Goal: Find specific page/section: Find specific page/section

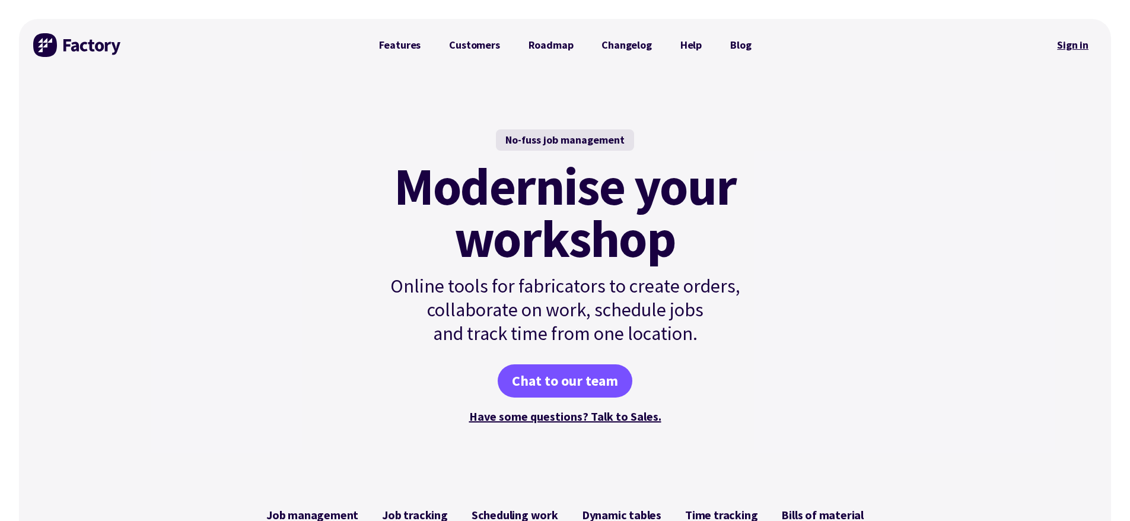
click at [1086, 54] on link "Sign in" at bounding box center [1073, 44] width 48 height 27
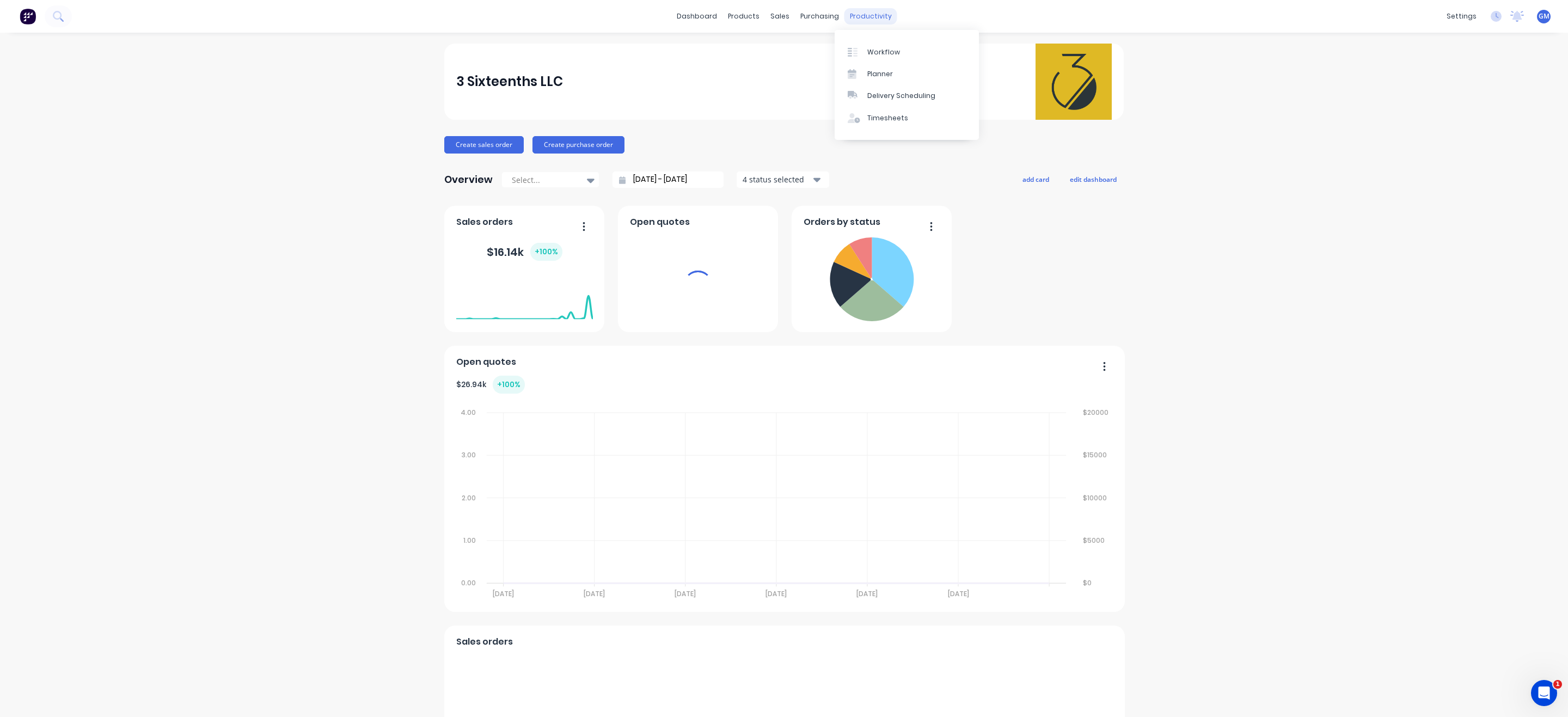
drag, startPoint x: 855, startPoint y: 14, endPoint x: 876, endPoint y: 28, distance: 25.2
click at [857, 14] on div "productivity" at bounding box center [871, 17] width 53 height 17
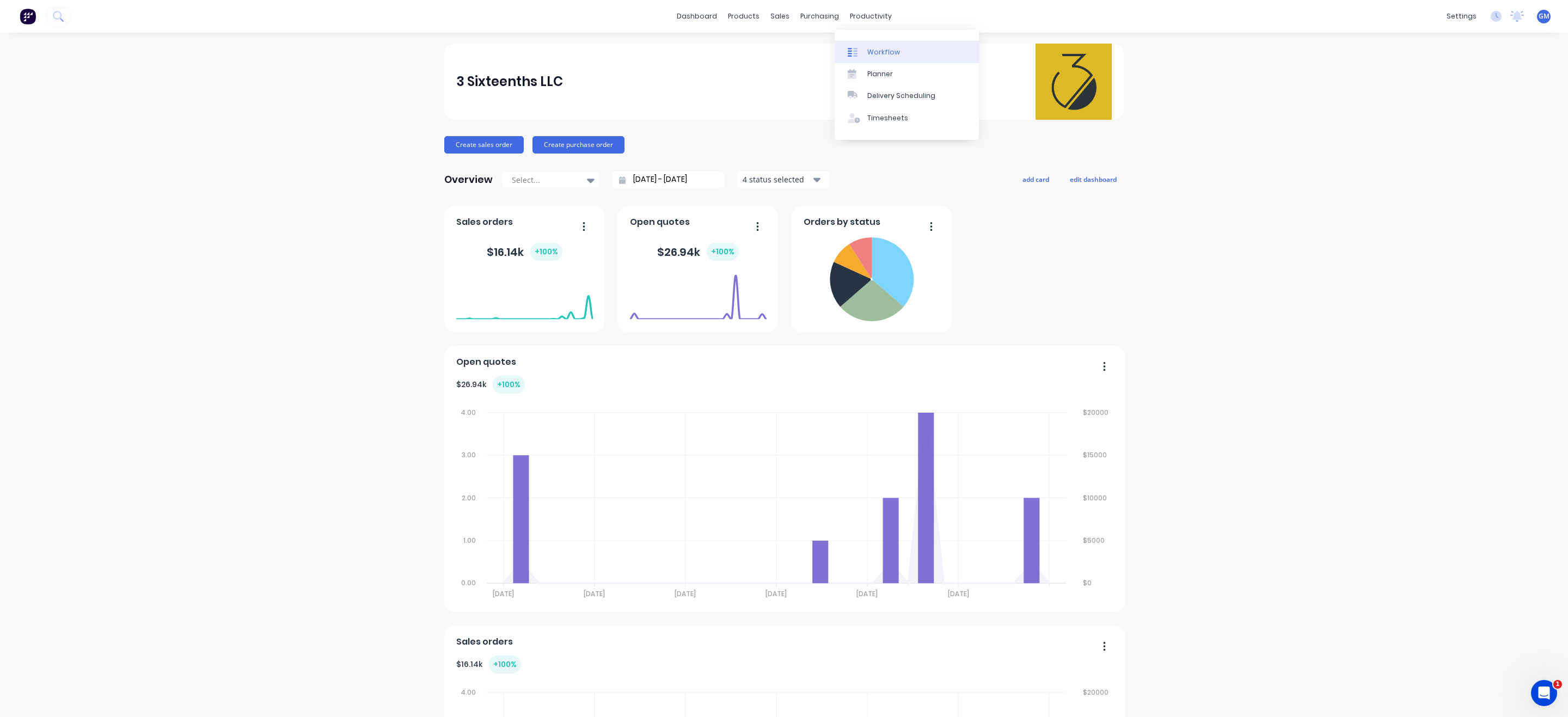
click at [890, 50] on div "Workflow" at bounding box center [884, 52] width 33 height 10
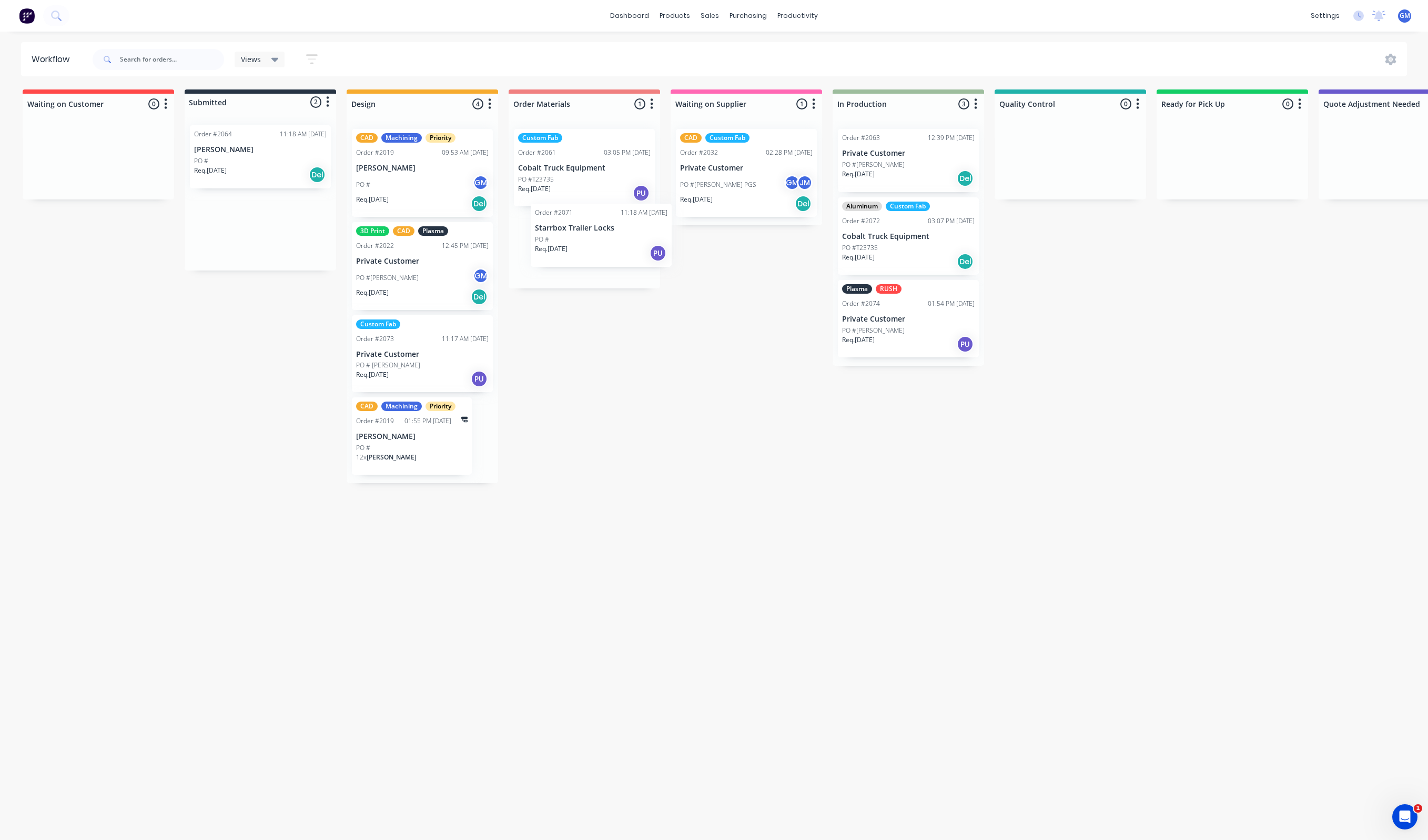
drag, startPoint x: 253, startPoint y: 157, endPoint x: 617, endPoint y: 212, distance: 368.1
click at [617, 212] on div "Waiting on Customer 0 Status colour #FF4949 hex #FF4949 Save Cancel Notificatio…" at bounding box center [1022, 461] width 2060 height 744
drag, startPoint x: 255, startPoint y: 155, endPoint x: 536, endPoint y: 302, distance: 317.1
click at [536, 302] on div "Waiting on Customer 0 Status colour #FF4949 hex #FF4949 Save Cancel Notificatio…" at bounding box center [1022, 461] width 2060 height 744
click at [600, 323] on div "Req. 26/09/25 Del" at bounding box center [584, 329] width 132 height 18
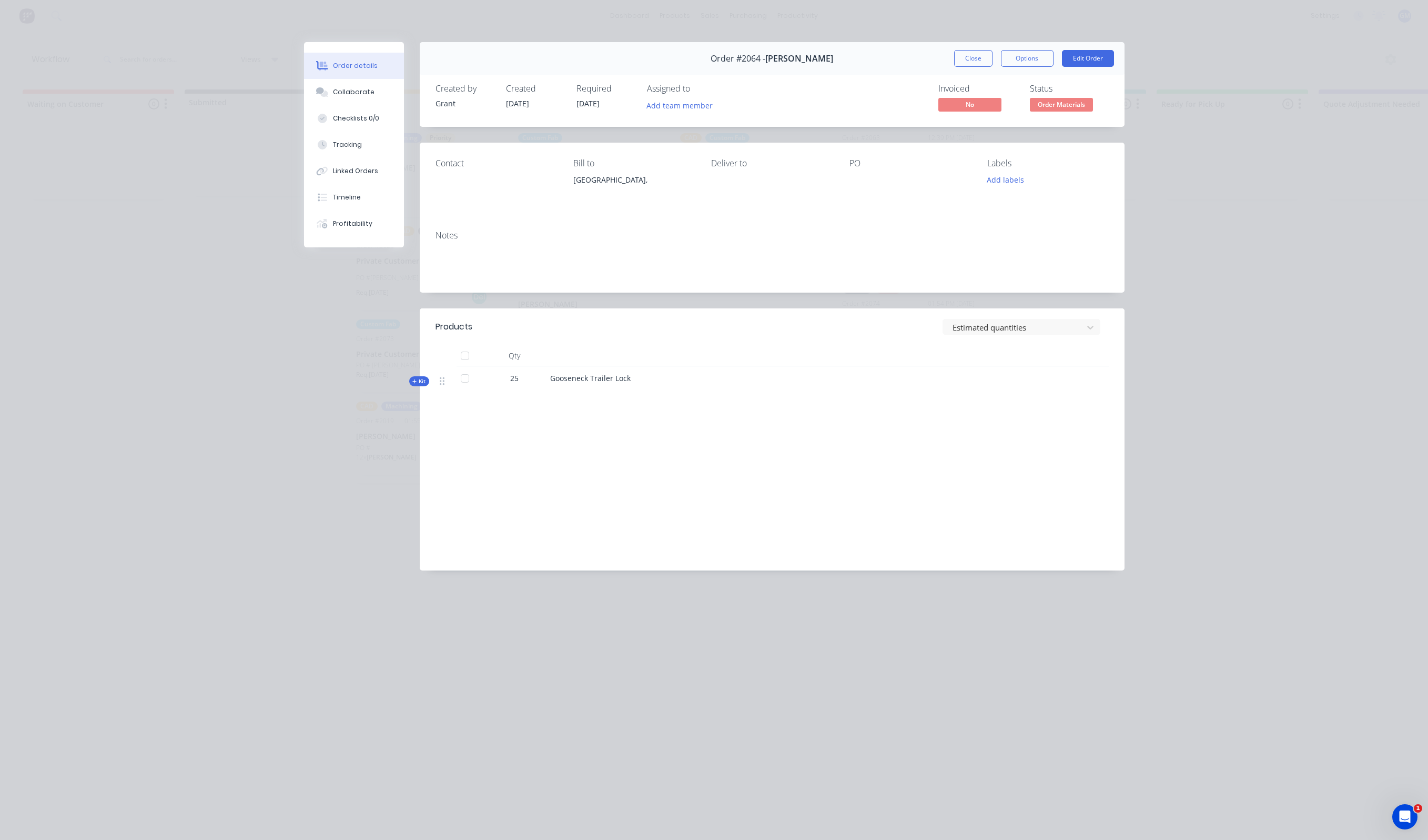
click at [184, 369] on div "Order details Collaborate Checklists 0/0 Tracking Linked Orders Timeline Profit…" at bounding box center [714, 420] width 1428 height 840
click at [968, 52] on button "Close" at bounding box center [973, 58] width 38 height 17
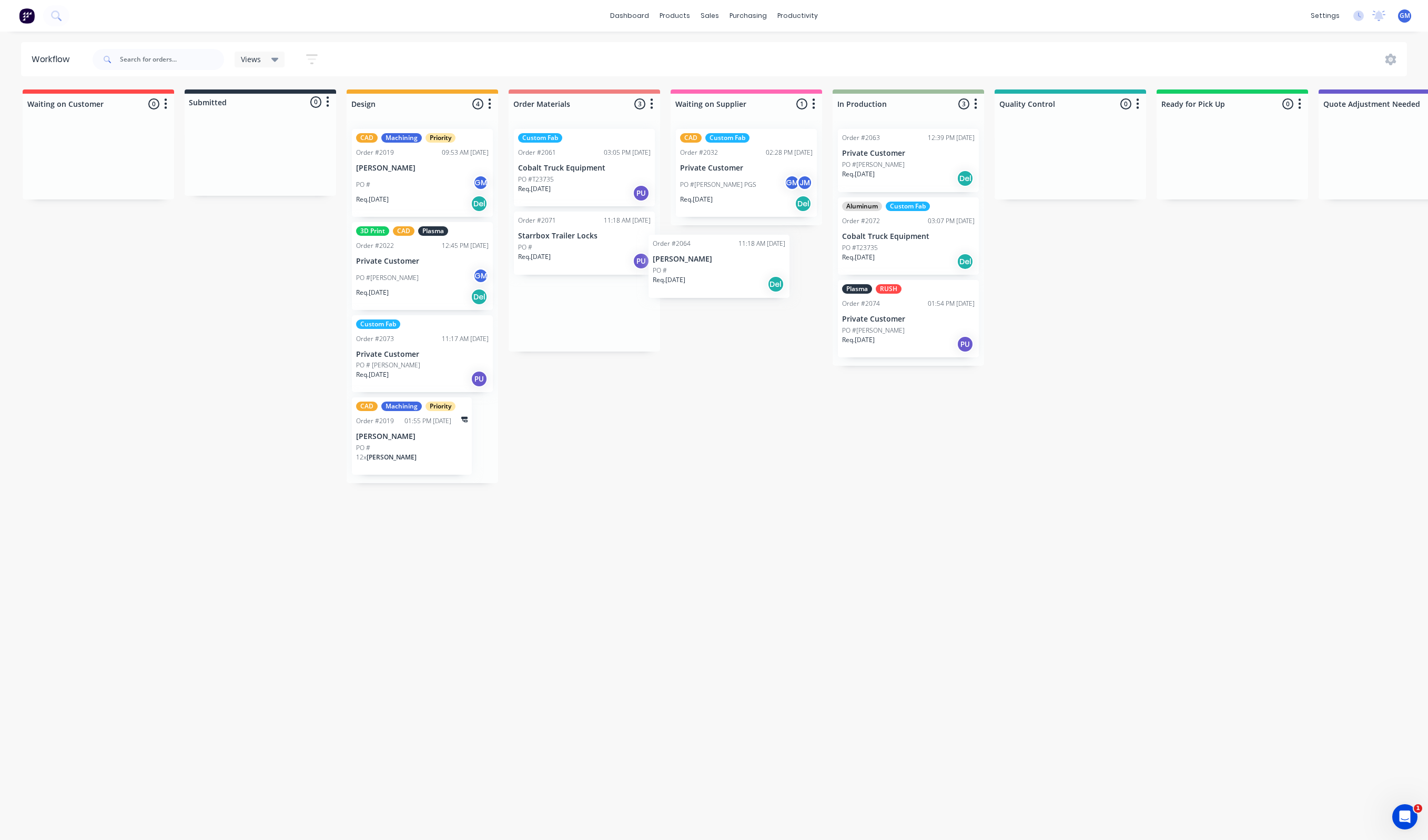
drag, startPoint x: 588, startPoint y: 318, endPoint x: 725, endPoint y: 273, distance: 144.2
click at [725, 273] on div "Waiting on Customer 0 Status colour #FF4949 hex #FF4949 Save Cancel Notificatio…" at bounding box center [1022, 461] width 2060 height 744
drag, startPoint x: 583, startPoint y: 220, endPoint x: 738, endPoint y: 216, distance: 155.1
click at [738, 216] on div "Waiting on Customer 0 Status colour #FF4949 hex #FF4949 Save Cancel Notificatio…" at bounding box center [1022, 461] width 2060 height 744
drag, startPoint x: 557, startPoint y: 258, endPoint x: 761, endPoint y: 275, distance: 204.7
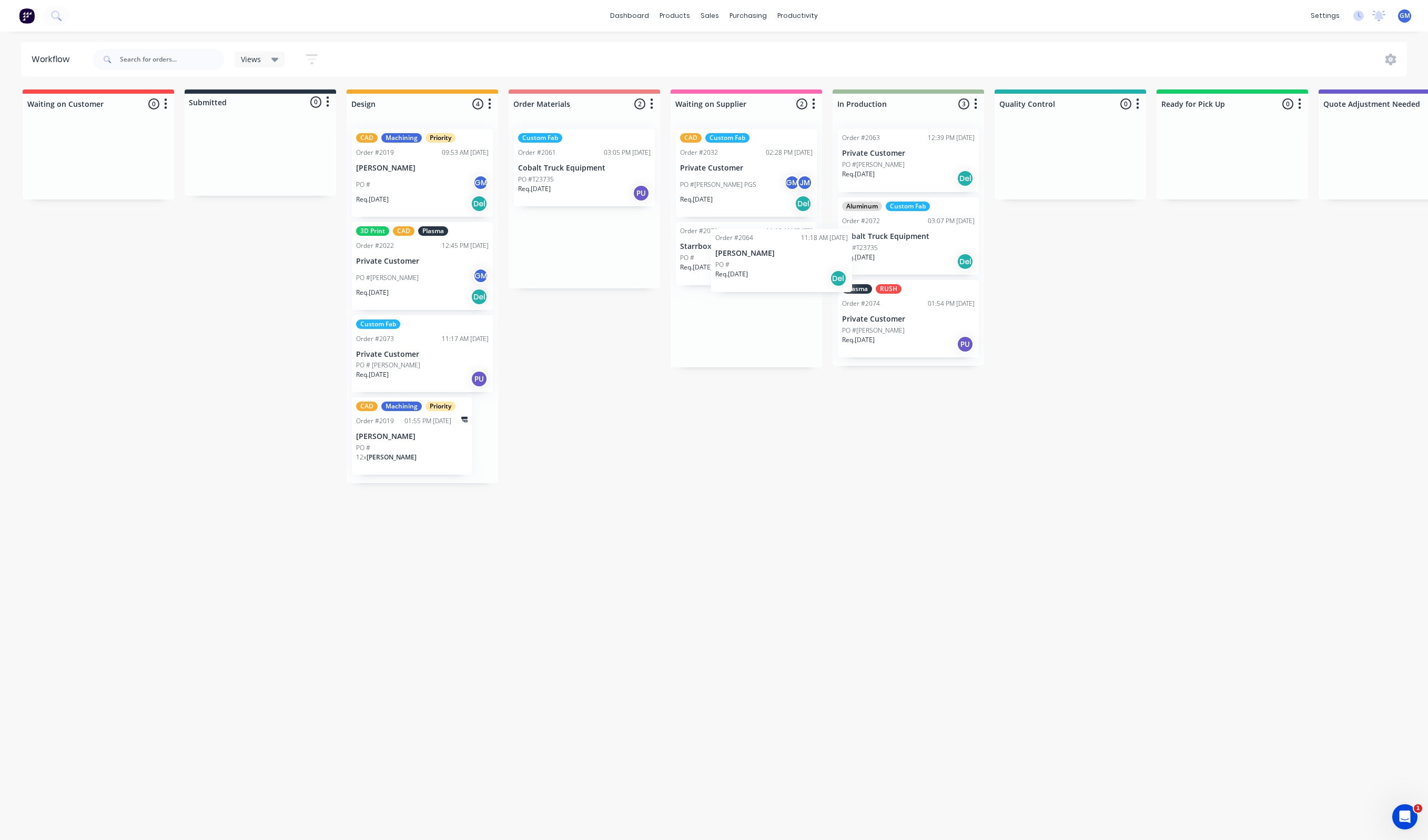
click at [761, 275] on div "Waiting on Customer 0 Status colour #FF4949 hex #FF4949 Save Cancel Notificatio…" at bounding box center [1022, 461] width 2060 height 744
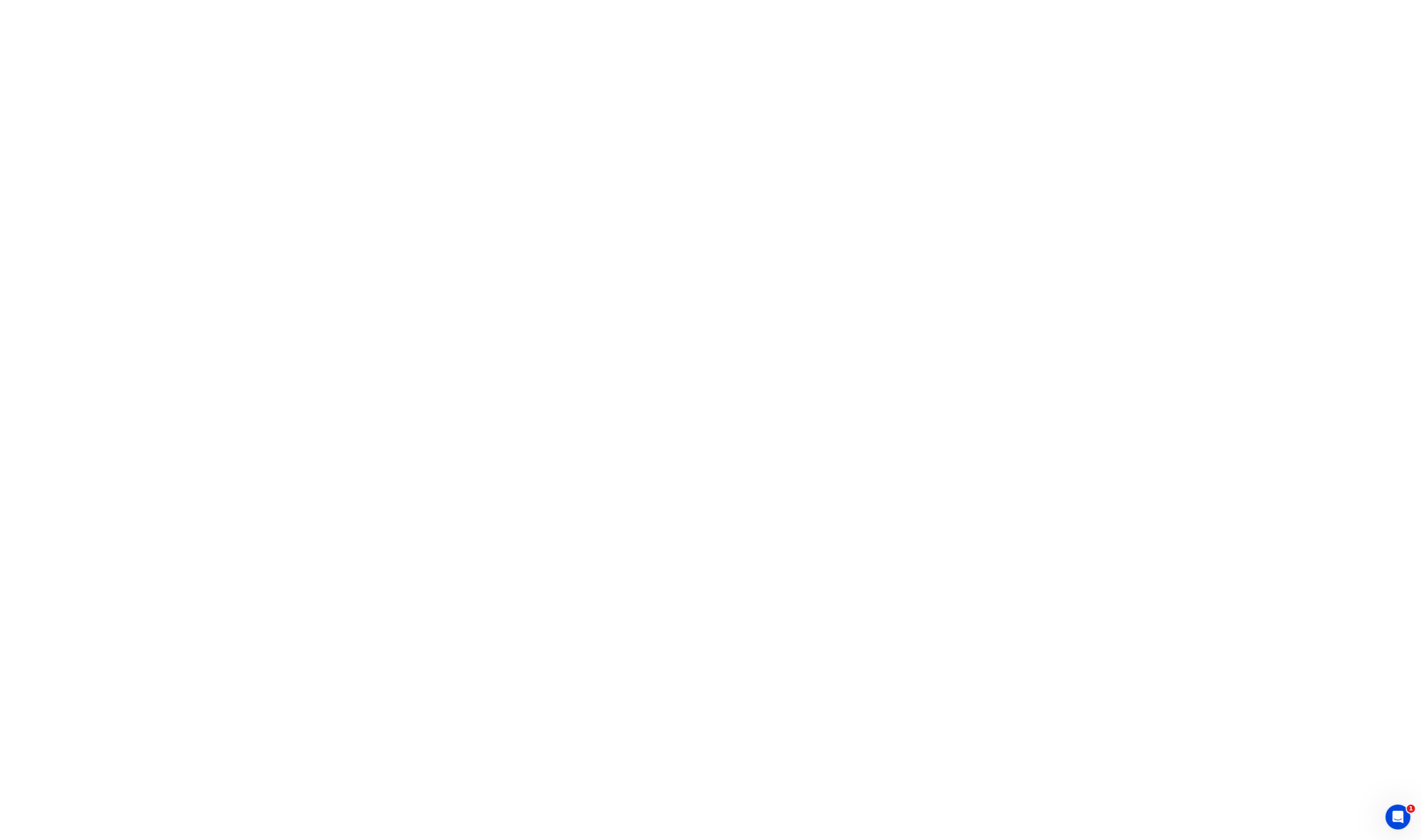
click at [599, 0] on html "1" at bounding box center [710, 0] width 1421 height 0
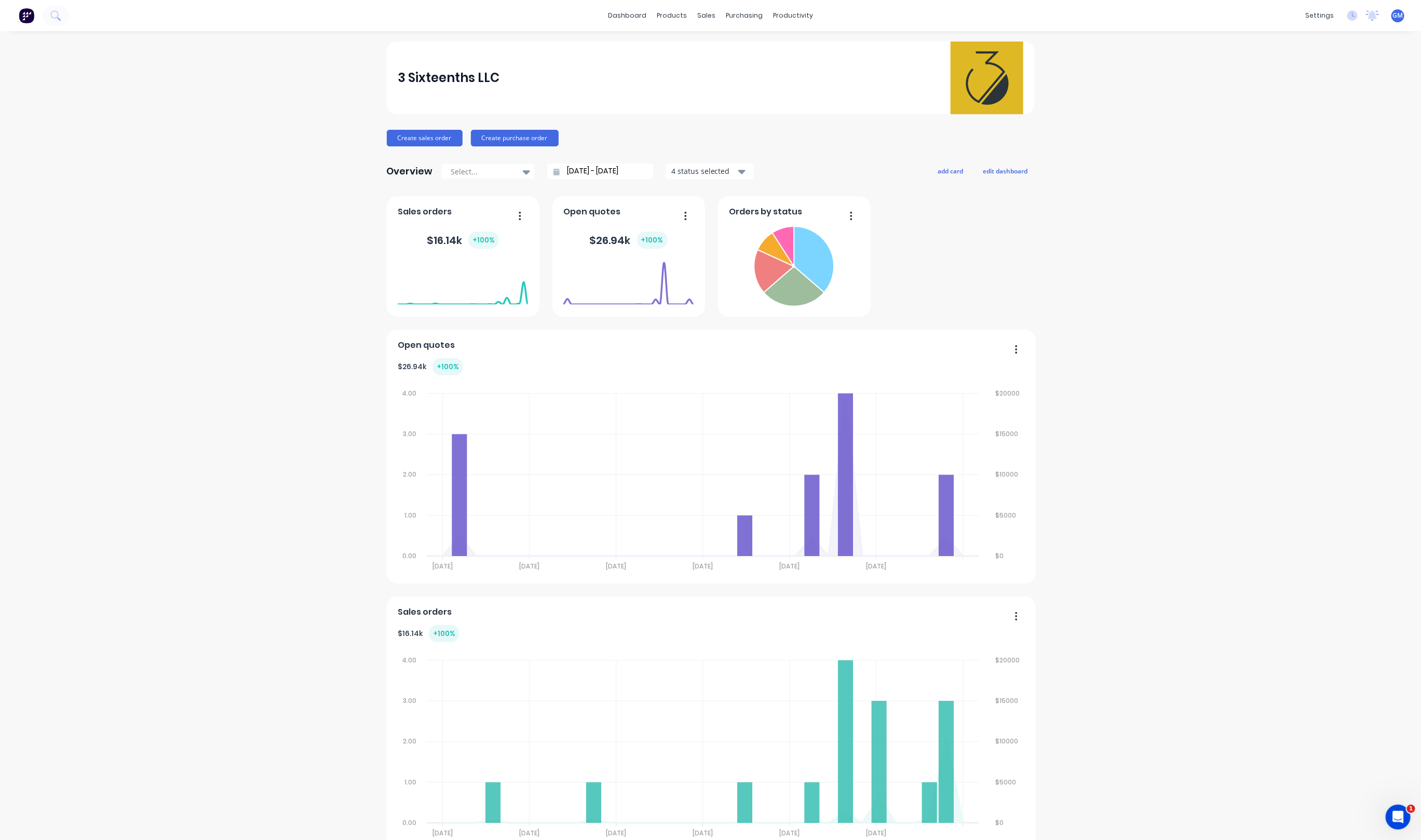
click at [616, 214] on div "Open quotes" at bounding box center [628, 214] width 130 height 15
click at [720, 46] on div "Sales Orders" at bounding box center [738, 50] width 43 height 10
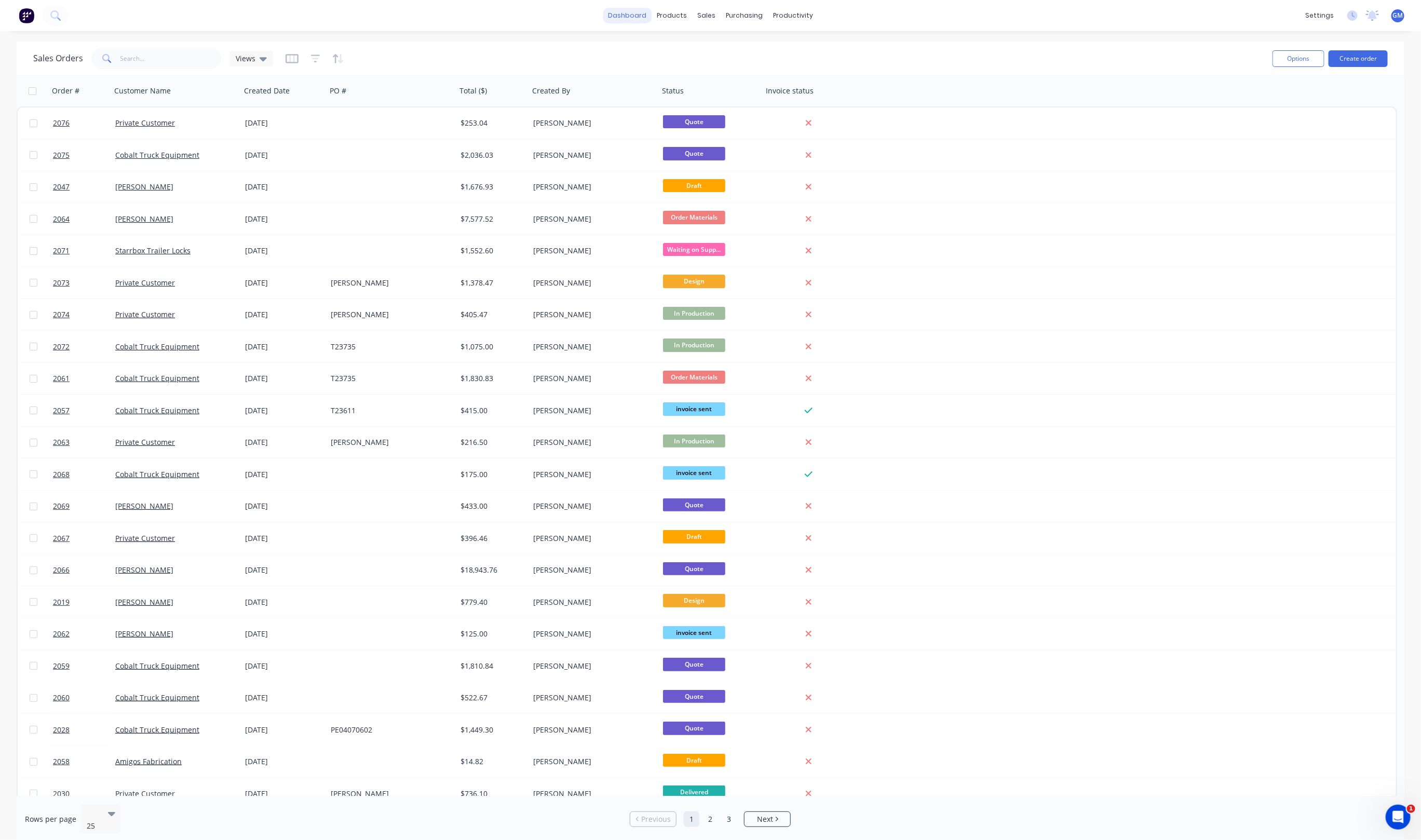
click at [630, 14] on link "dashboard" at bounding box center [627, 16] width 49 height 16
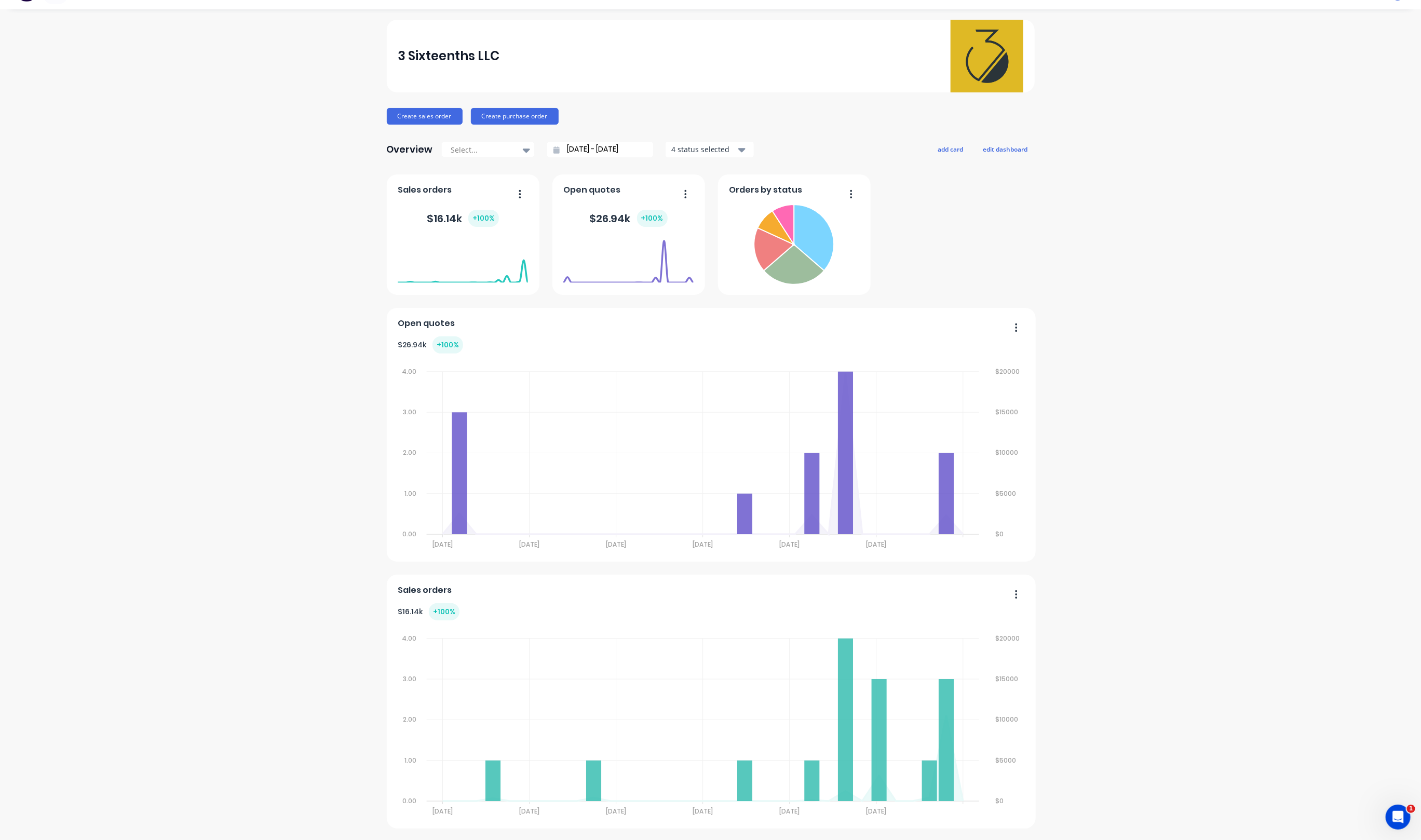
scroll to position [33, 0]
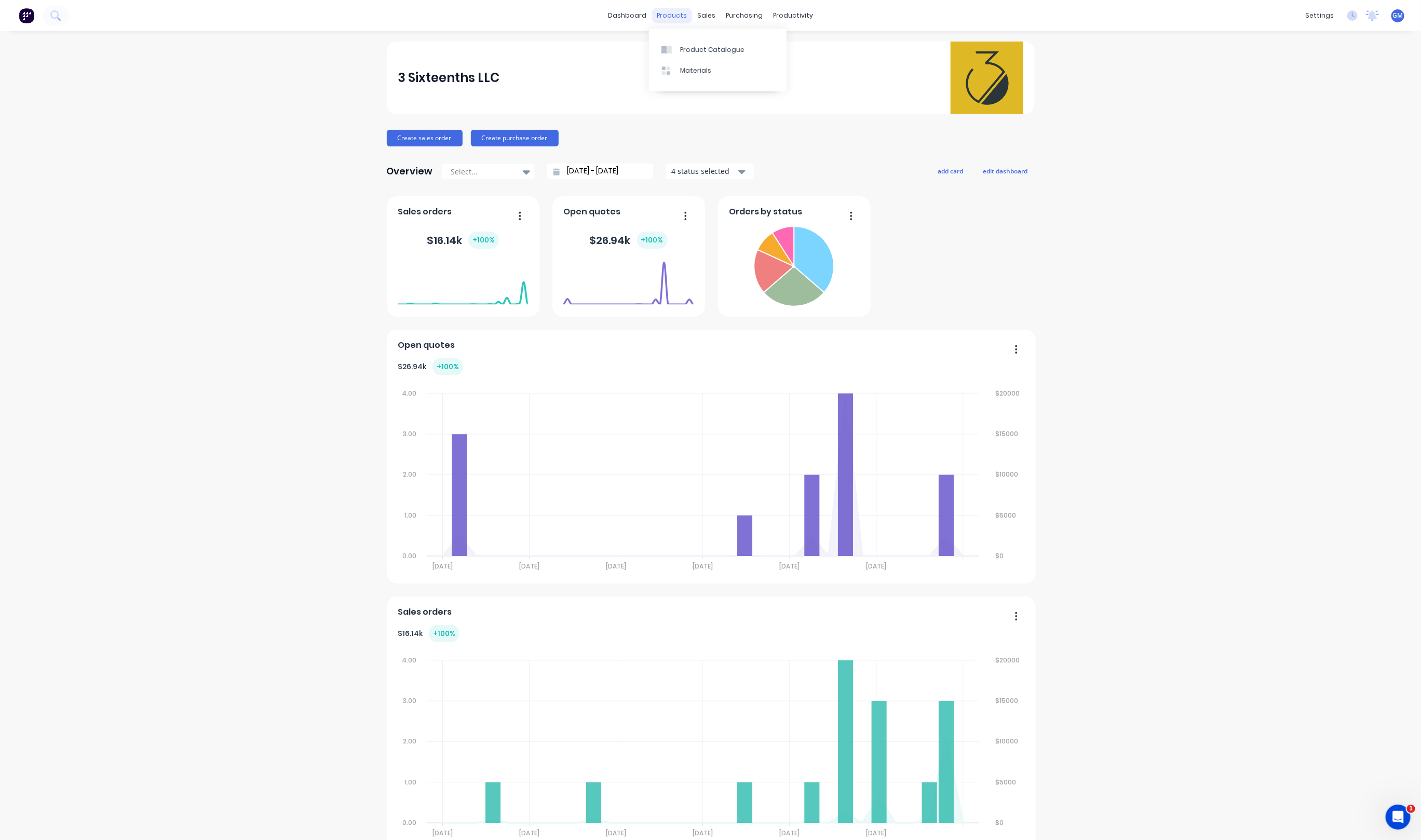
click at [661, 14] on div "products" at bounding box center [671, 16] width 40 height 16
click at [622, 24] on div "dashboard" at bounding box center [627, 16] width 49 height 16
click at [623, 21] on link "dashboard" at bounding box center [627, 16] width 49 height 16
click at [626, 21] on link "dashboard" at bounding box center [627, 16] width 49 height 16
click at [679, 18] on div "products" at bounding box center [671, 16] width 40 height 16
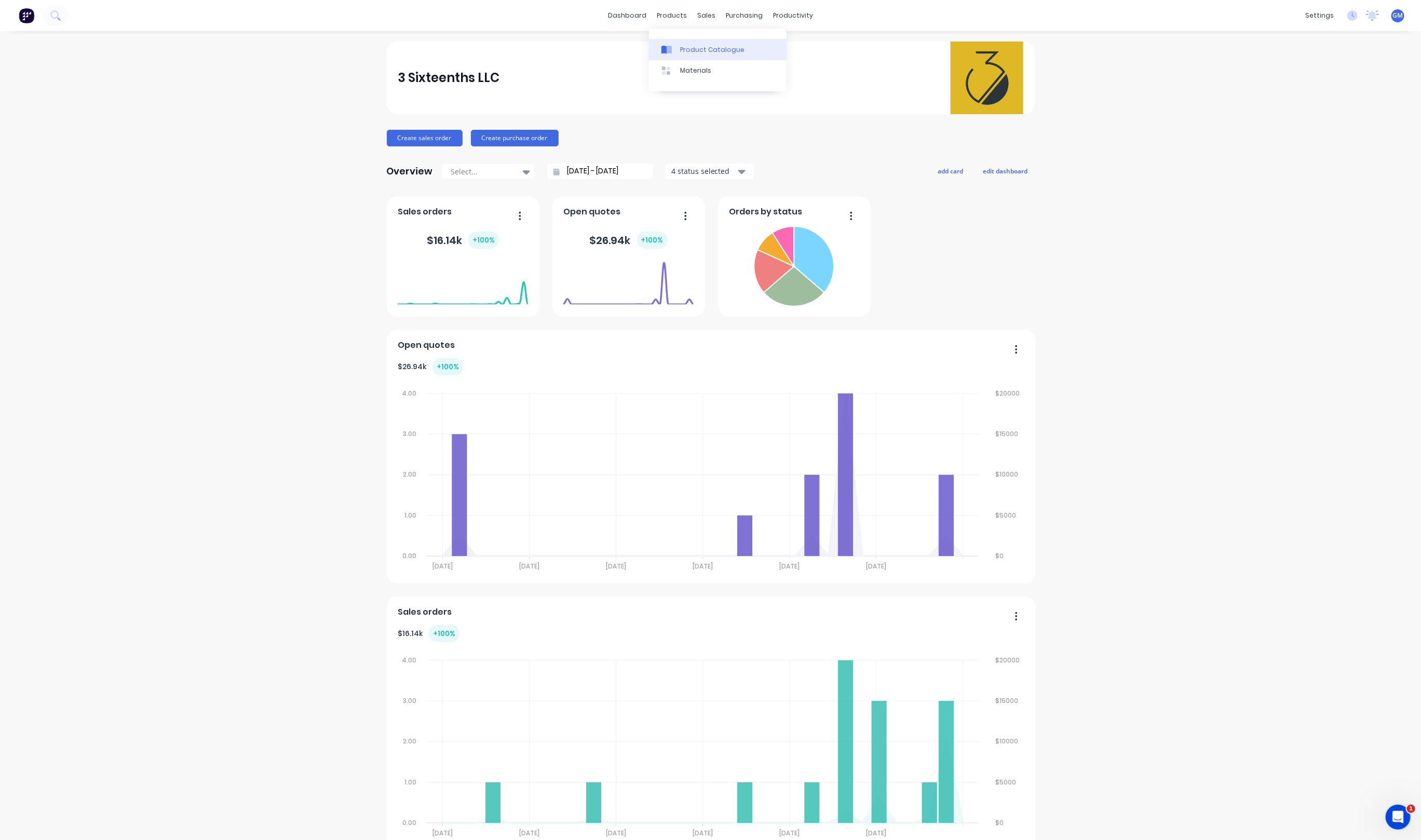
click at [689, 52] on div "Product Catalogue" at bounding box center [712, 50] width 65 height 10
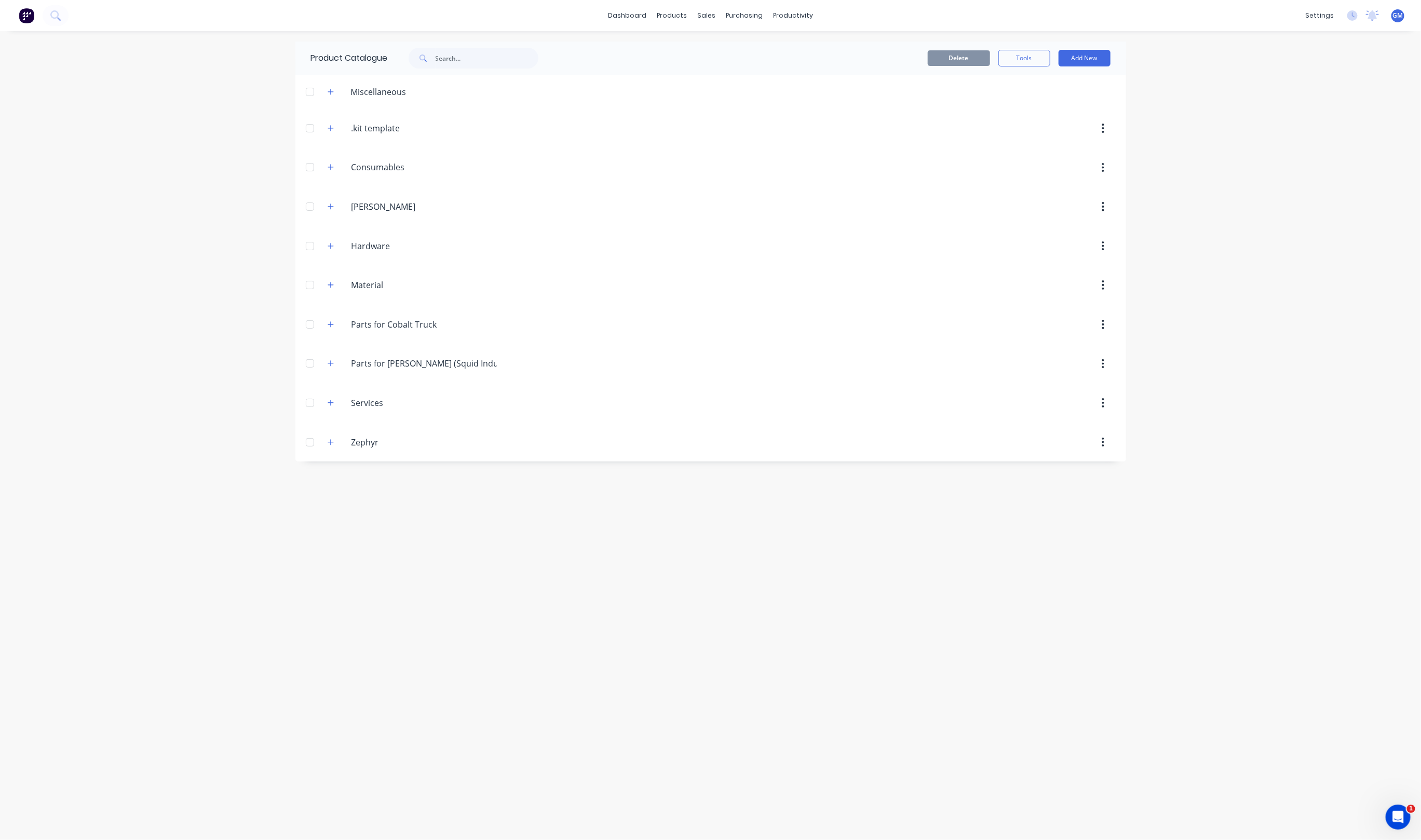
click at [1353, 347] on div "dashboard products sales purchasing productivity dashboard products Product Cat…" at bounding box center [710, 420] width 1421 height 840
click at [747, 43] on link "Sales Orders" at bounding box center [760, 49] width 137 height 21
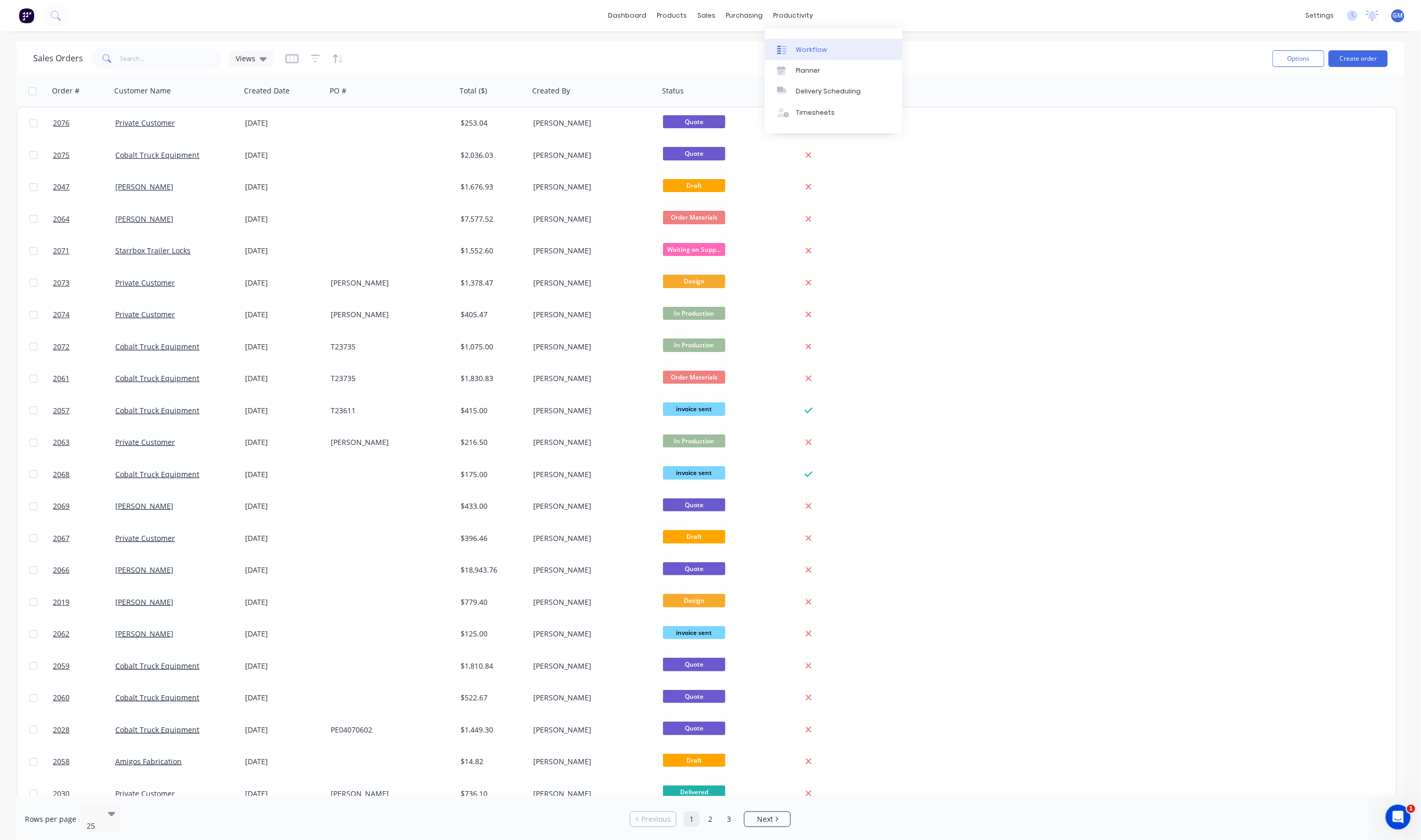
click at [802, 46] on div "Workflow" at bounding box center [811, 50] width 32 height 10
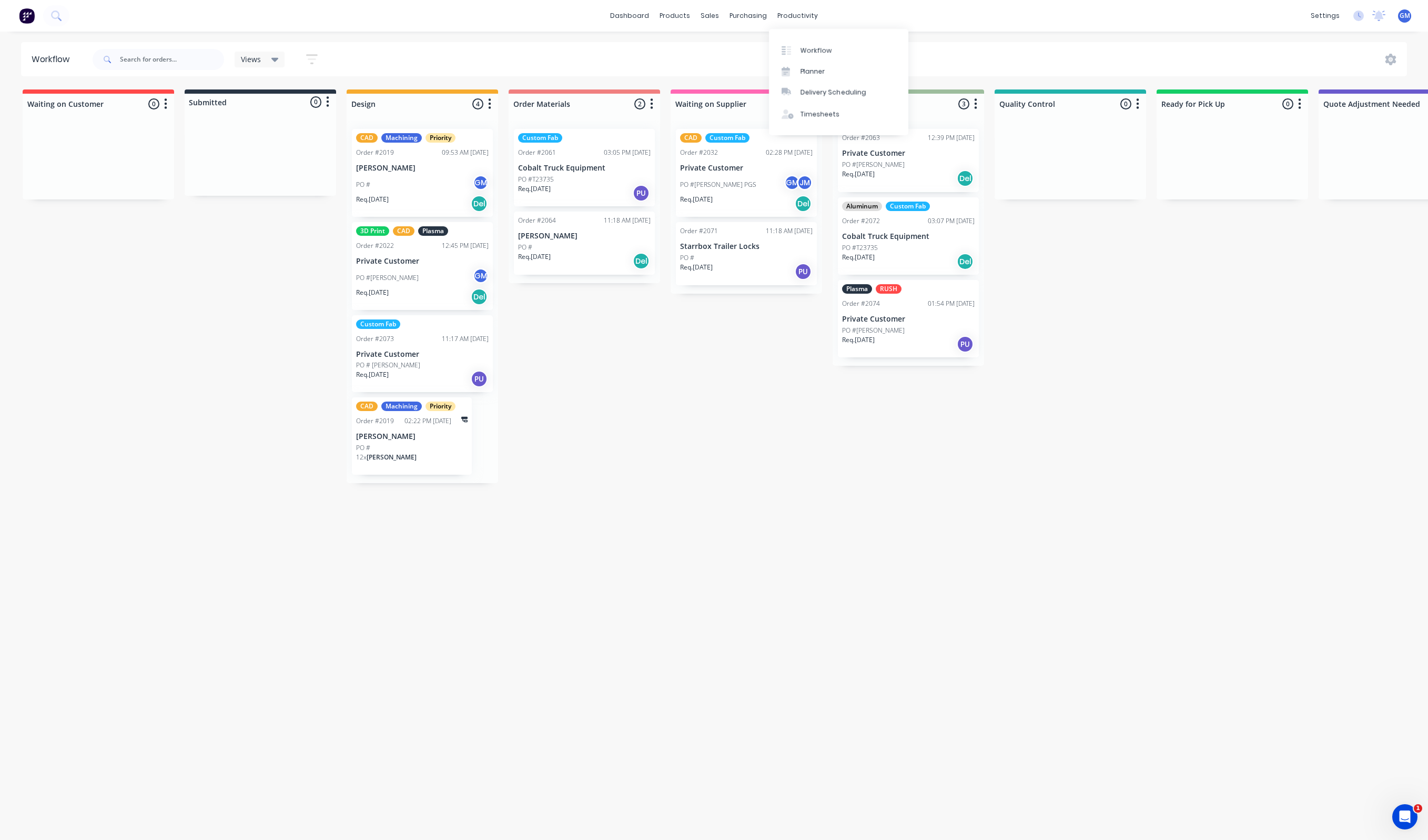
click at [733, 465] on div "Waiting on Customer 0 Status colour #FF4949 hex #FF4949 Save Cancel Notificatio…" at bounding box center [1022, 461] width 2060 height 744
